Goal: Task Accomplishment & Management: Use online tool/utility

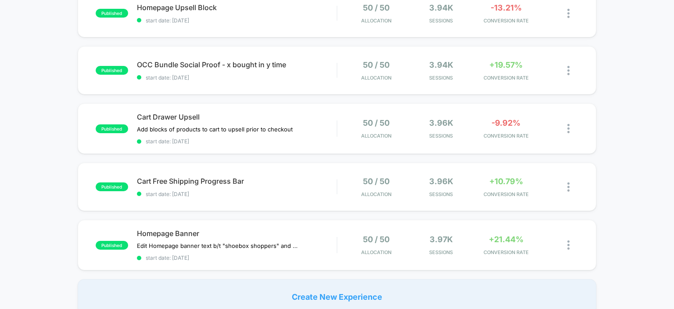
scroll to position [334, 0]
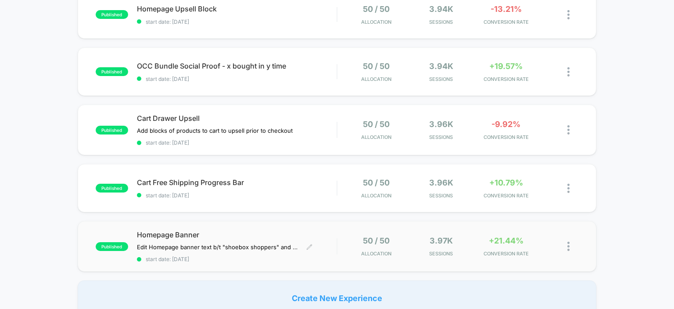
click at [165, 238] on span "Homepage Banner" at bounding box center [237, 234] width 200 height 9
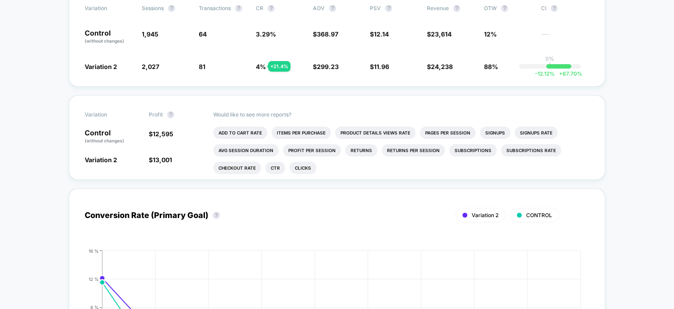
scroll to position [82, 0]
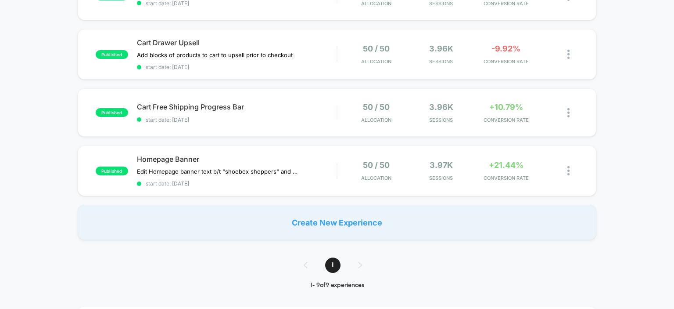
scroll to position [408, 0]
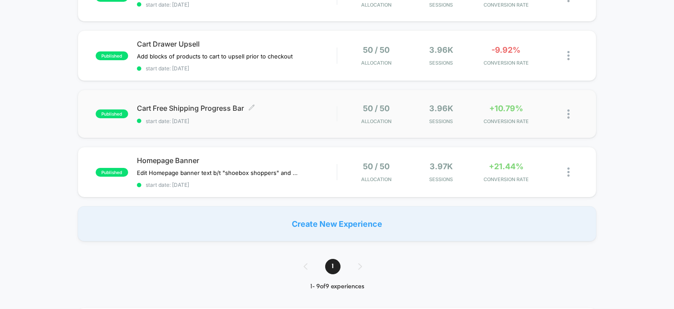
click at [180, 111] on span "Cart Free Shipping Progress Bar Click to edit experience details" at bounding box center [237, 108] width 200 height 9
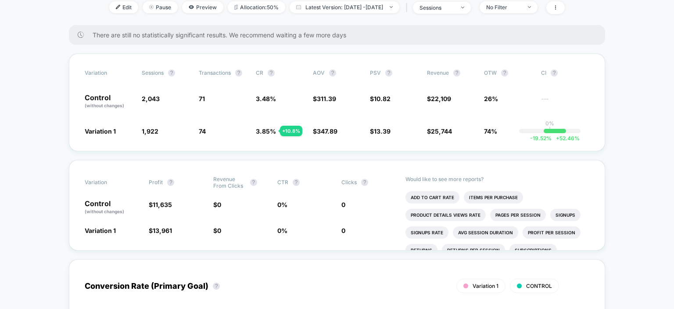
scroll to position [128, 0]
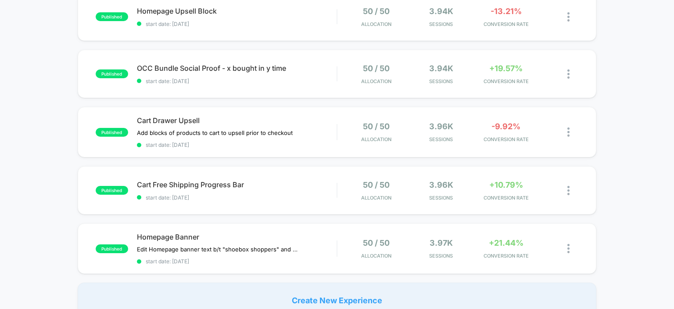
scroll to position [330, 0]
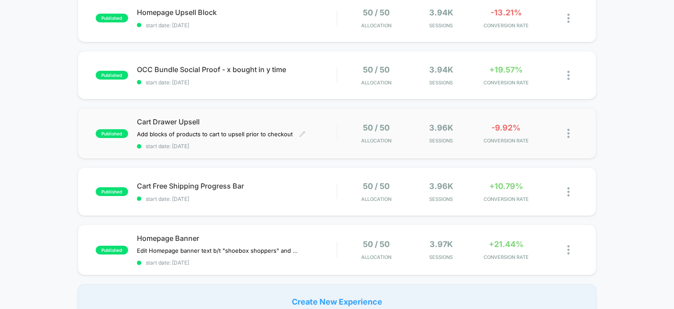
click at [184, 123] on span "Cart Drawer Upsell" at bounding box center [237, 121] width 200 height 9
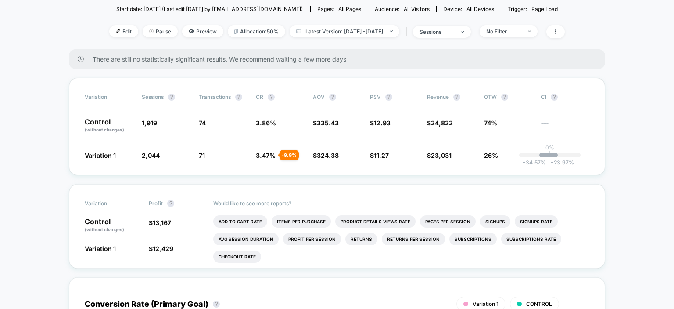
scroll to position [112, 0]
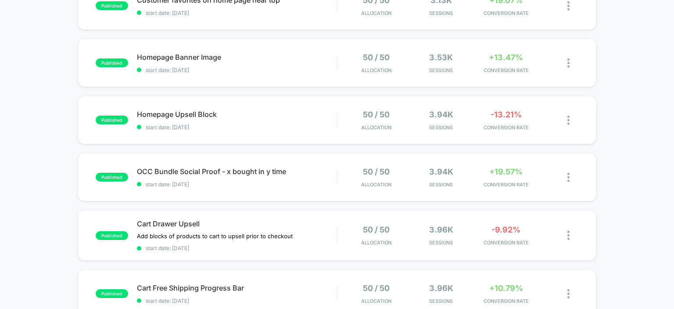
scroll to position [211, 0]
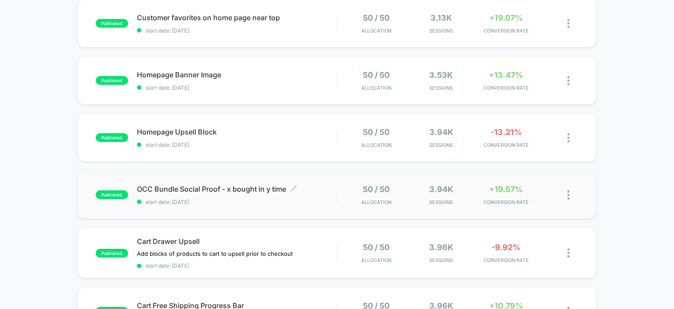
click at [205, 190] on span "OCC Bundle Social Proof - x bought in y time Click to edit experience details" at bounding box center [237, 188] width 200 height 9
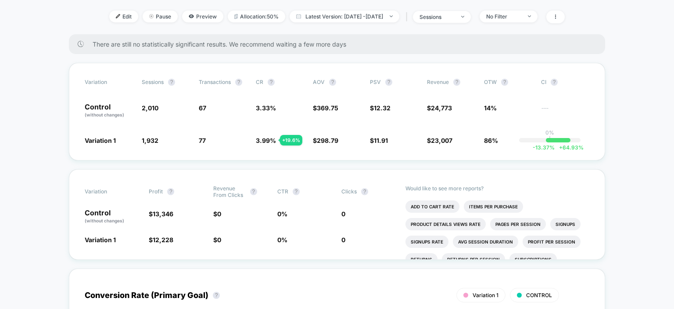
scroll to position [114, 0]
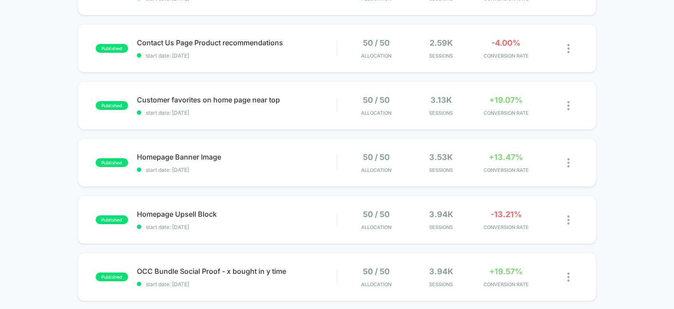
scroll to position [128, 0]
click at [180, 155] on span "Homepage Banner Image Click to edit experience details" at bounding box center [237, 157] width 200 height 9
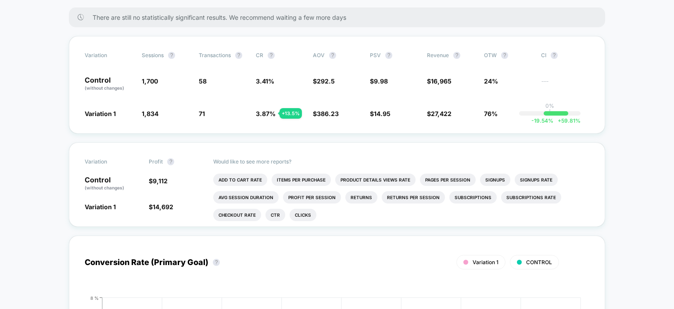
scroll to position [142, 0]
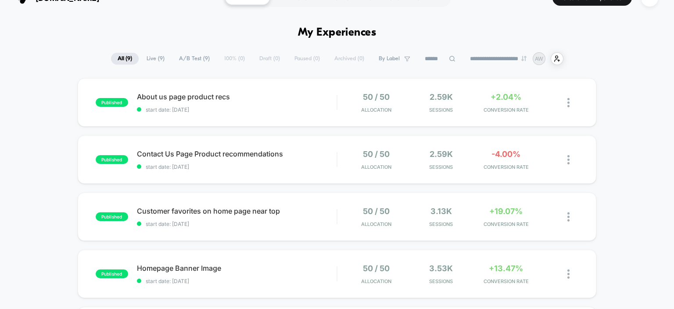
scroll to position [17, 0]
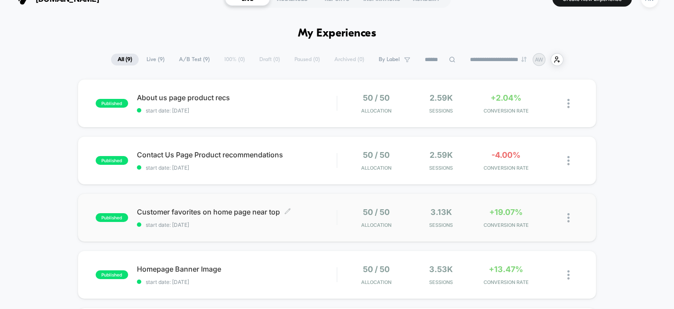
click at [211, 209] on span "Customer favorites on home page near top Click to edit experience details" at bounding box center [237, 211] width 200 height 9
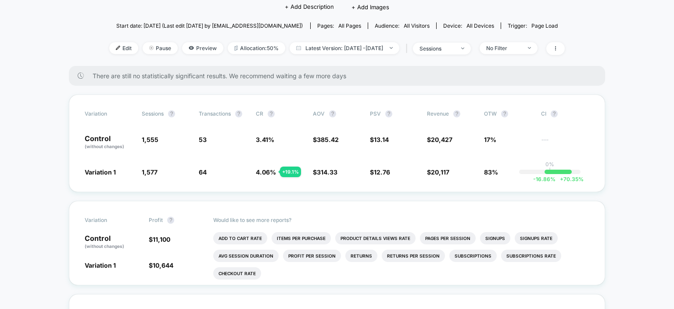
scroll to position [82, 0]
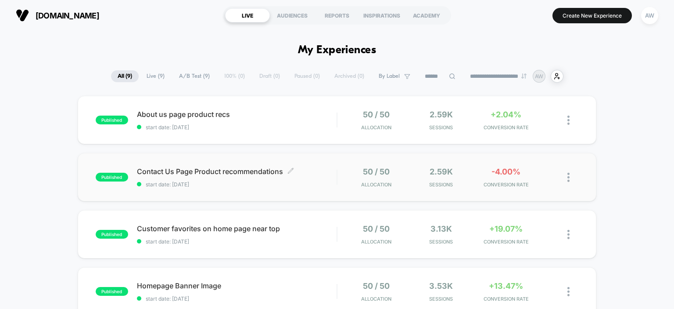
click at [186, 169] on span "Contact Us Page Product recommendations Click to edit experience details" at bounding box center [237, 171] width 200 height 9
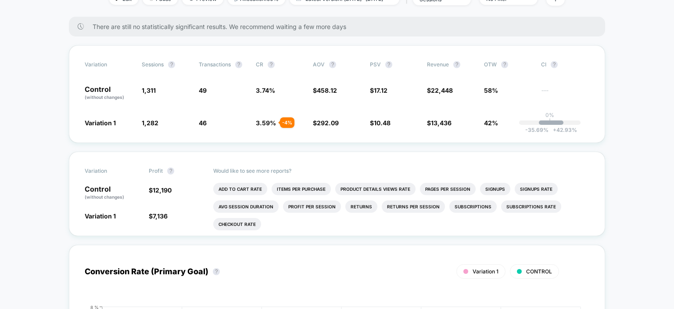
scroll to position [133, 0]
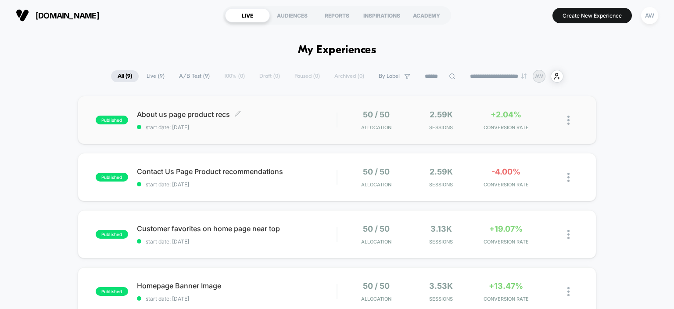
click at [176, 115] on span "About us page product recs Click to edit experience details" at bounding box center [237, 114] width 200 height 9
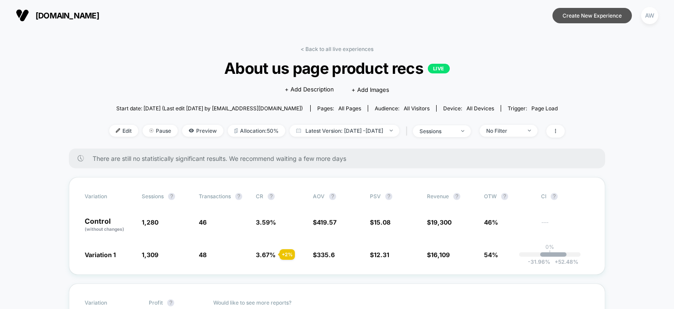
click at [602, 20] on button "Create New Experience" at bounding box center [592, 15] width 79 height 15
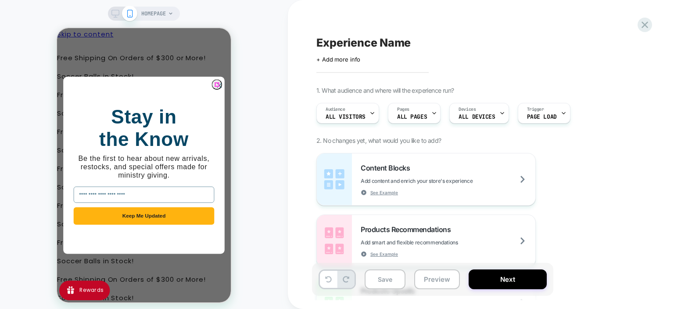
click at [216, 84] on circle "Close dialog" at bounding box center [220, 85] width 10 height 10
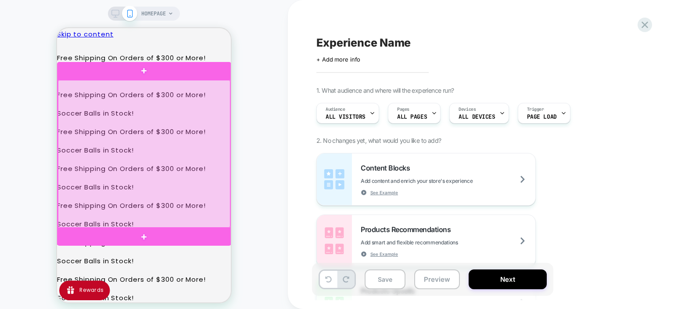
click at [181, 141] on div at bounding box center [144, 154] width 173 height 148
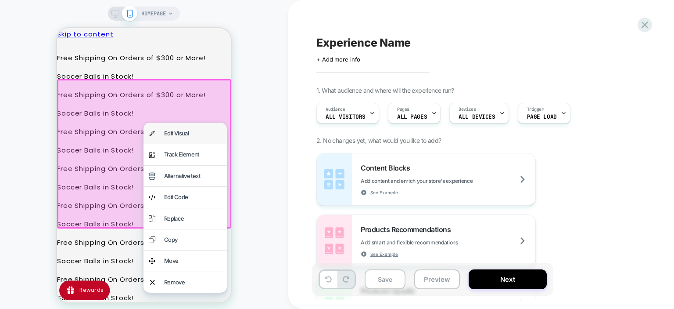
click at [186, 137] on div "Edit Visual" at bounding box center [193, 133] width 58 height 10
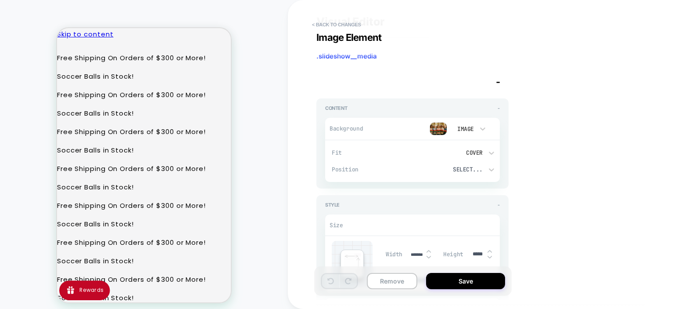
scroll to position [21, 0]
click at [443, 130] on img at bounding box center [439, 127] width 18 height 13
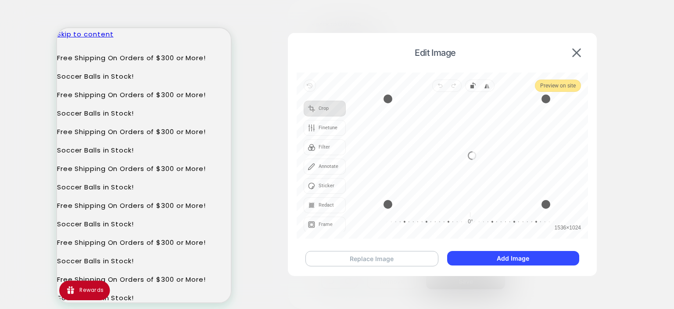
click at [409, 262] on button "Replace Image" at bounding box center [372, 258] width 133 height 15
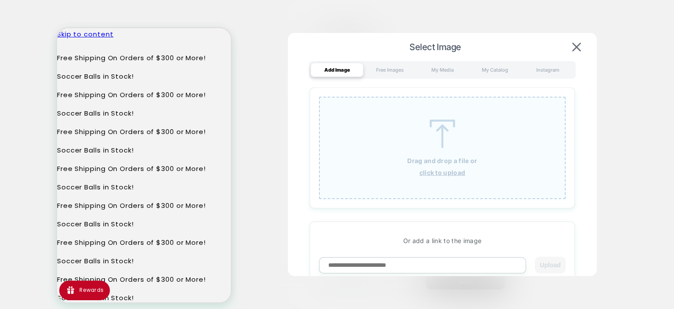
click at [326, 188] on div "Drag and drop a file or click to upload" at bounding box center [442, 148] width 247 height 102
